Goal: Transaction & Acquisition: Purchase product/service

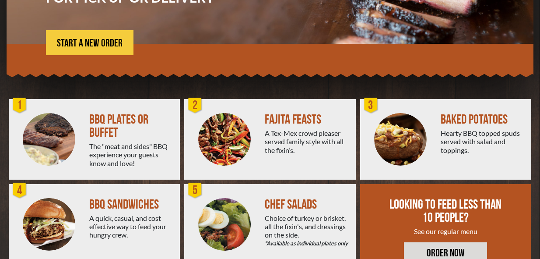
scroll to position [167, 0]
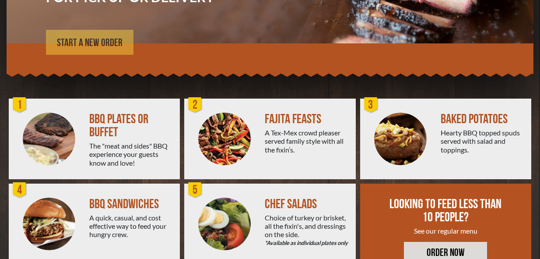
click at [90, 35] on link "START A NEW ORDER" at bounding box center [90, 42] width 88 height 25
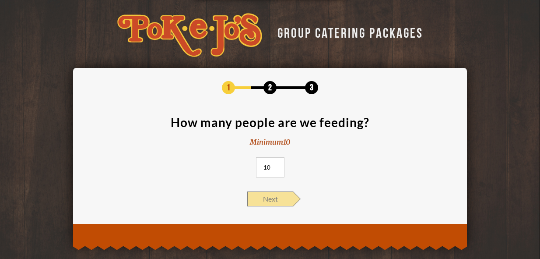
click at [265, 196] on span "Next" at bounding box center [270, 198] width 46 height 15
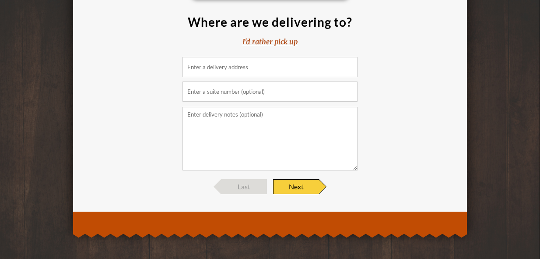
scroll to position [101, 0]
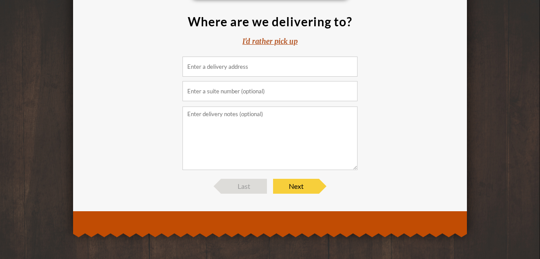
click at [271, 36] on div "I'd rather pick up" at bounding box center [270, 41] width 55 height 10
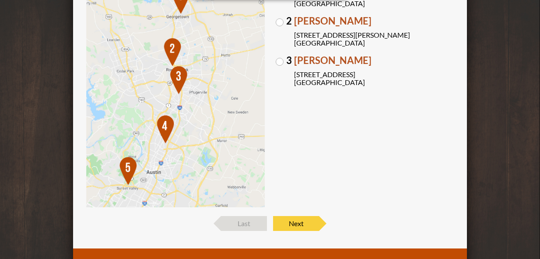
scroll to position [161, 0]
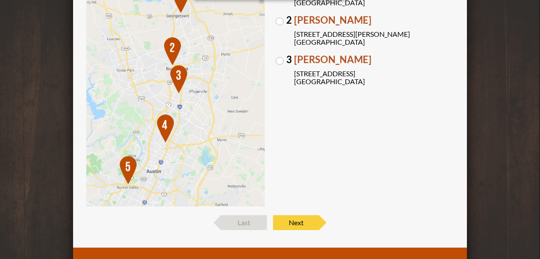
click at [127, 168] on img at bounding box center [175, 91] width 179 height 231
click at [128, 170] on img at bounding box center [175, 91] width 179 height 231
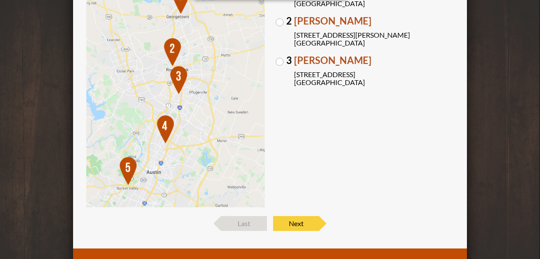
scroll to position [185, 0]
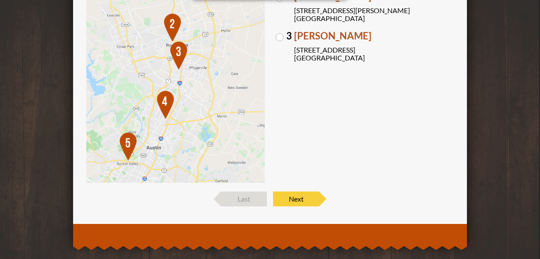
click at [127, 156] on img at bounding box center [175, 67] width 179 height 231
click at [301, 108] on div "1 Round Rock 1150 N. IH-35 Round Rock, TX 78761 2 Parmer Lane 2121 Parmer Lane …" at bounding box center [365, 67] width 179 height 231
click at [283, 131] on div "1 Round Rock 1150 N. IH-35 Round Rock, TX 78761 2 Parmer Lane 2121 Parmer Lane …" at bounding box center [365, 67] width 179 height 231
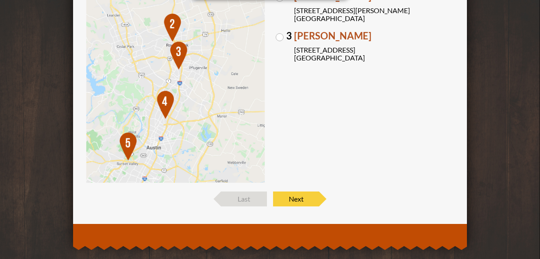
click at [283, 89] on div "1 Round Rock 1150 N. IH-35 Round Rock, TX 78761 2 Parmer Lane 2121 Parmer Lane …" at bounding box center [365, 67] width 179 height 231
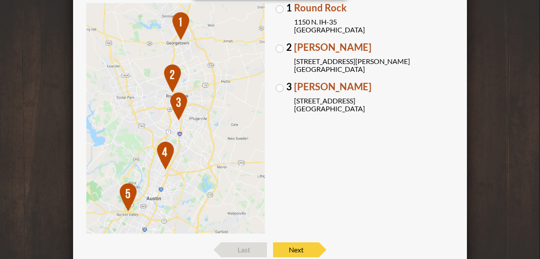
scroll to position [132, 0]
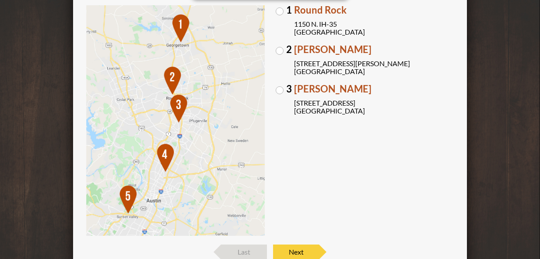
click at [283, 89] on label "3 Brodie Oaks 4109 S. Capitol of TX Hwy Austin, TX 78704" at bounding box center [365, 99] width 179 height 31
click at [0, 0] on input "3 Brodie Oaks 4109 S. Capitol of TX Hwy Austin, TX 78704" at bounding box center [0, 0] width 0 height 0
click at [288, 250] on span "Next" at bounding box center [296, 251] width 46 height 15
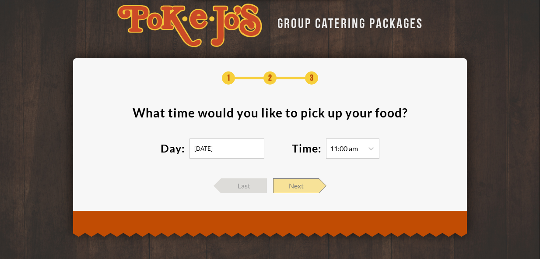
scroll to position [9, 0]
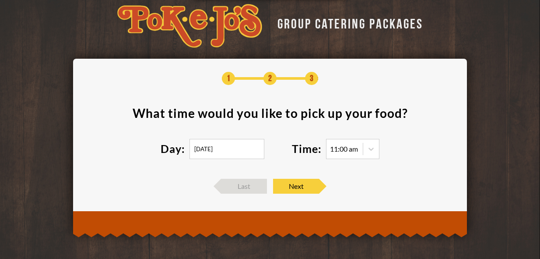
click at [227, 148] on input "10/03/2025" at bounding box center [227, 149] width 75 height 20
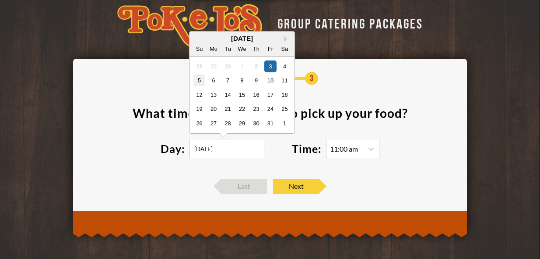
click at [199, 81] on div "5" at bounding box center [199, 80] width 12 height 12
type input "10/05/2025"
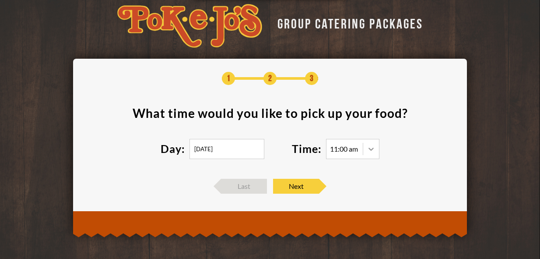
click at [378, 149] on div at bounding box center [371, 149] width 16 height 16
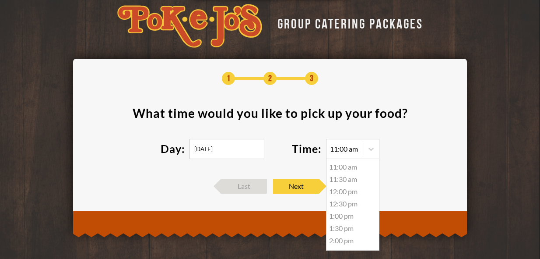
click at [344, 217] on div "1:00 pm" at bounding box center [353, 216] width 53 height 12
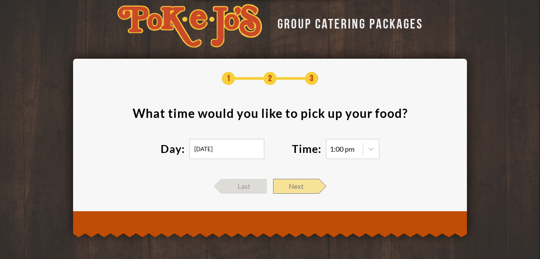
click at [300, 184] on span "Next" at bounding box center [296, 186] width 46 height 15
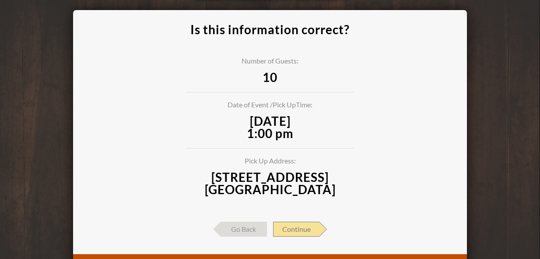
click at [312, 232] on span "Continue" at bounding box center [296, 228] width 46 height 15
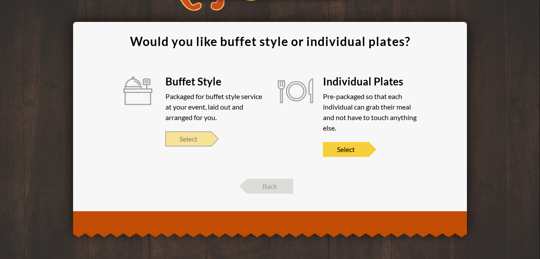
click at [187, 134] on span "Select" at bounding box center [188, 138] width 46 height 15
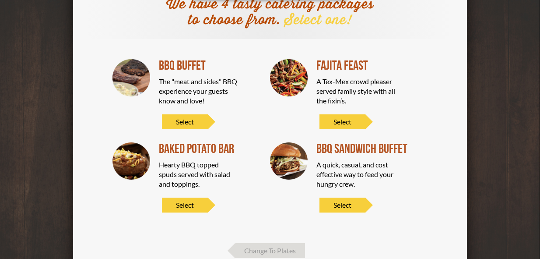
scroll to position [85, 0]
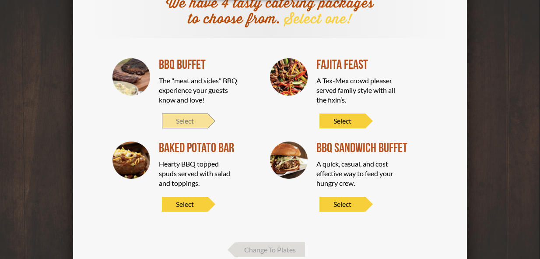
click at [177, 115] on span "Select" at bounding box center [185, 120] width 46 height 15
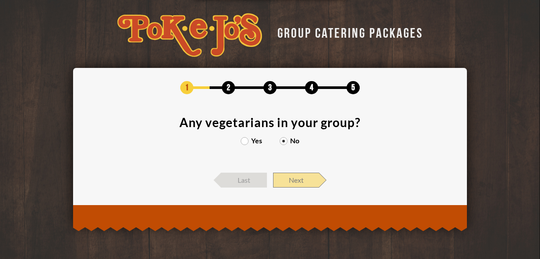
click at [299, 177] on span "Next" at bounding box center [296, 179] width 46 height 15
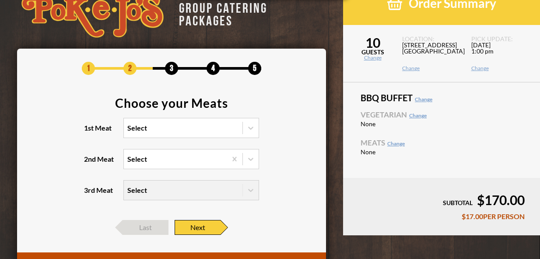
scroll to position [24, 0]
